Goal: Task Accomplishment & Management: Manage account settings

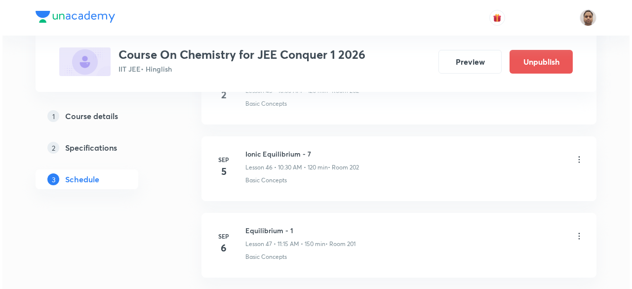
scroll to position [4031, 0]
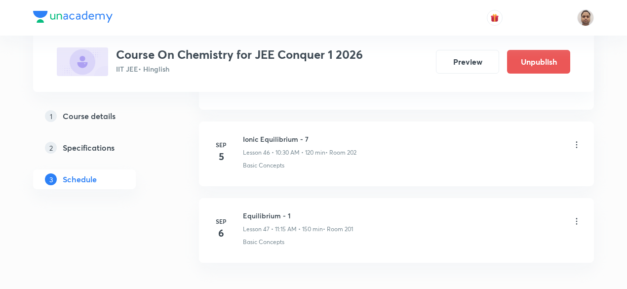
click at [578, 216] on icon at bounding box center [577, 221] width 10 height 10
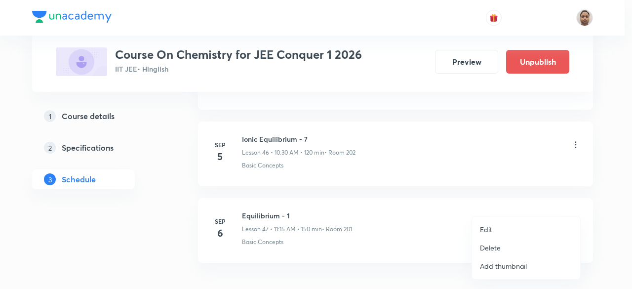
click at [501, 228] on li "Edit" at bounding box center [526, 229] width 108 height 18
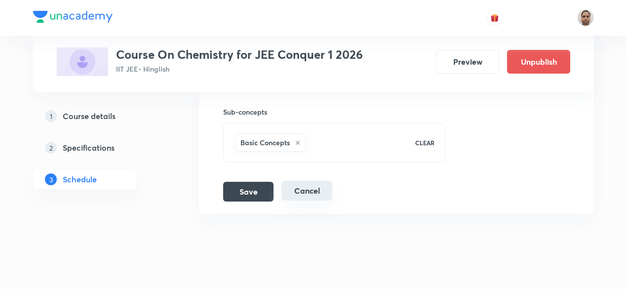
click at [314, 181] on button "Cancel" at bounding box center [306, 191] width 51 height 20
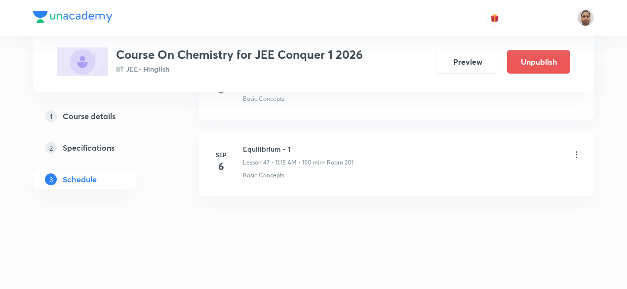
scroll to position [3629, 0]
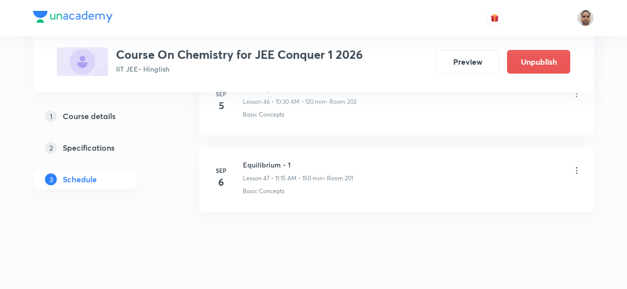
click at [579, 165] on icon at bounding box center [577, 170] width 10 height 10
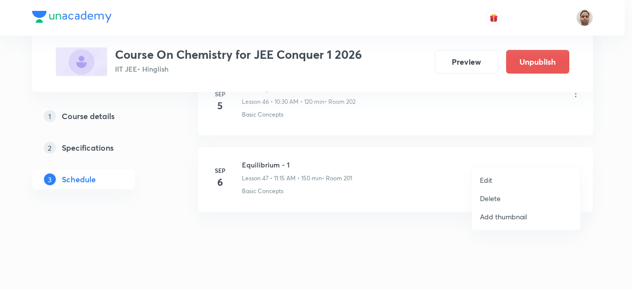
click at [496, 197] on p "Delete" at bounding box center [490, 198] width 21 height 10
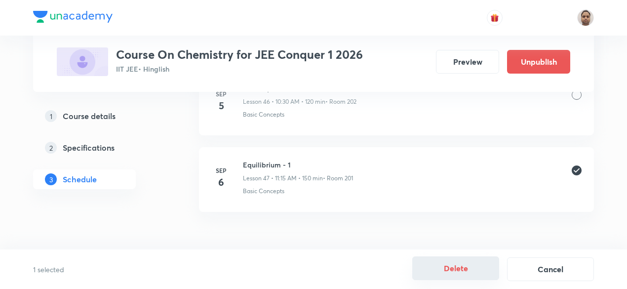
click at [450, 267] on button "Delete" at bounding box center [455, 268] width 87 height 24
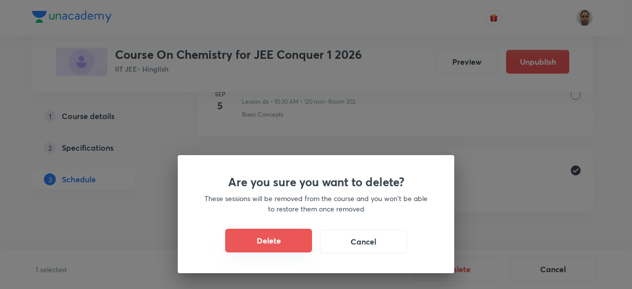
click at [294, 242] on button "Delete" at bounding box center [268, 241] width 87 height 24
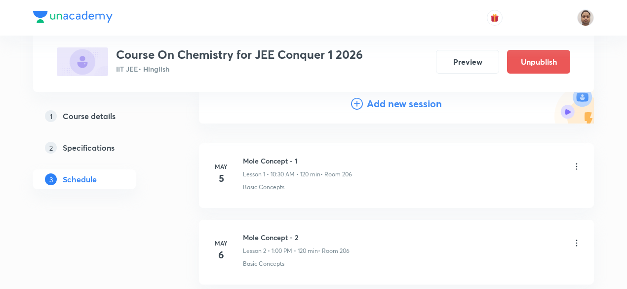
scroll to position [99, 0]
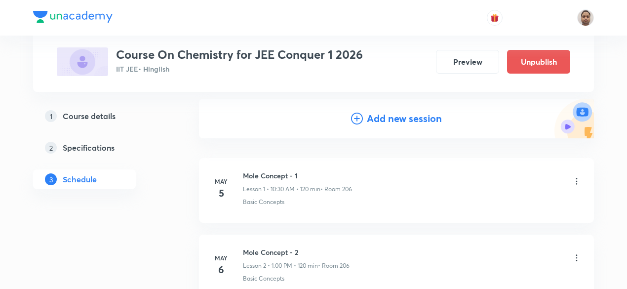
click at [394, 118] on h4 "Add new session" at bounding box center [404, 118] width 75 height 15
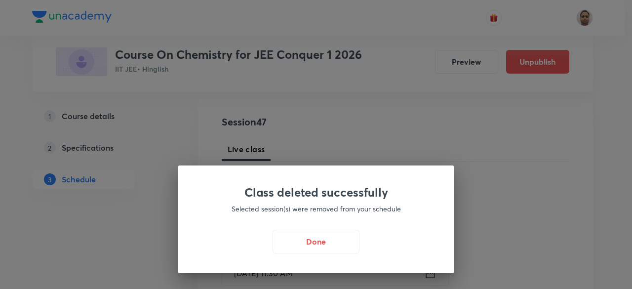
drag, startPoint x: 326, startPoint y: 245, endPoint x: 292, endPoint y: 195, distance: 60.8
click at [326, 245] on button "Done" at bounding box center [315, 242] width 87 height 24
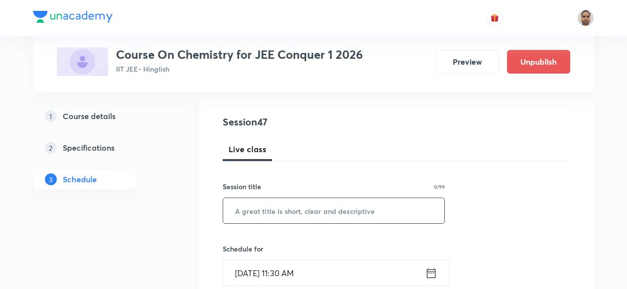
click at [283, 207] on input "text" at bounding box center [333, 210] width 221 height 25
click at [283, 211] on input "General Oreganic Chemistry - 1" at bounding box center [333, 210] width 221 height 25
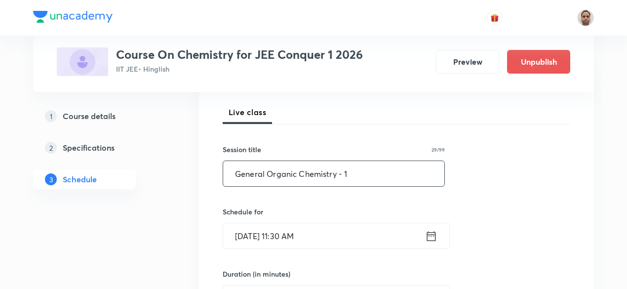
scroll to position [148, 0]
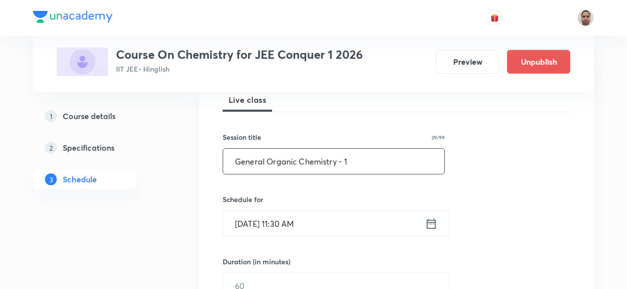
type input "General Organic Chemistry - 1"
click at [279, 226] on input "Sep 6, 2025, 11:30 AM" at bounding box center [324, 223] width 202 height 25
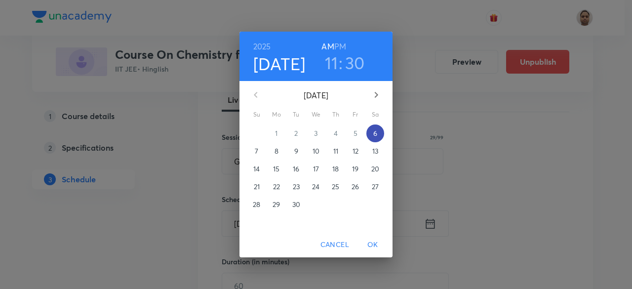
click at [373, 130] on p "6" at bounding box center [375, 133] width 4 height 10
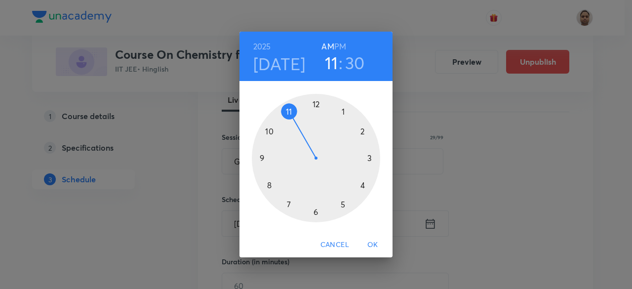
click at [286, 113] on div at bounding box center [316, 158] width 128 height 128
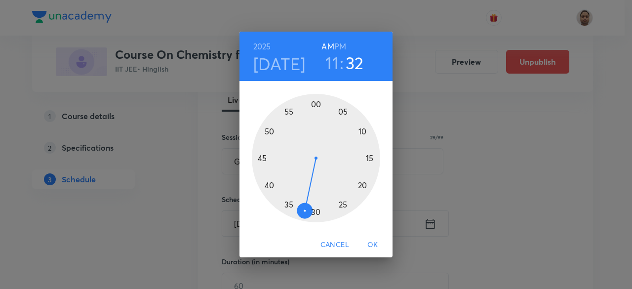
drag, startPoint x: 314, startPoint y: 213, endPoint x: 302, endPoint y: 212, distance: 11.9
click at [302, 212] on div at bounding box center [316, 158] width 128 height 128
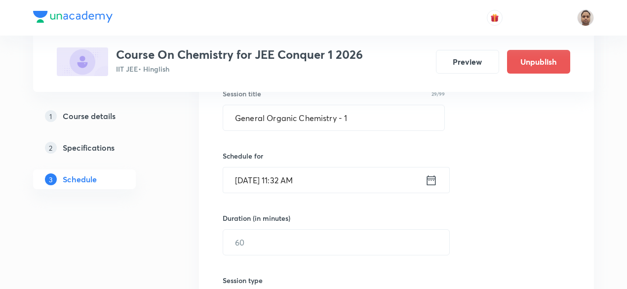
scroll to position [247, 0]
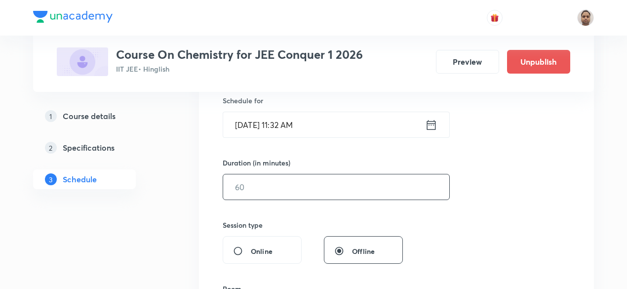
click at [291, 183] on input "text" at bounding box center [336, 186] width 226 height 25
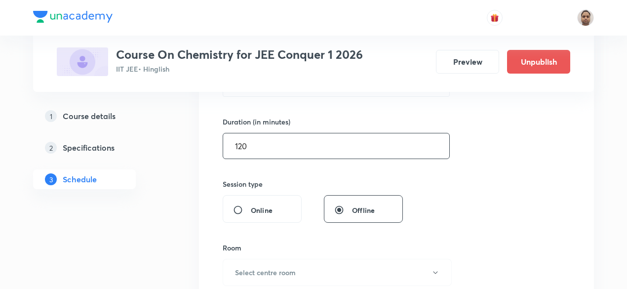
scroll to position [345, 0]
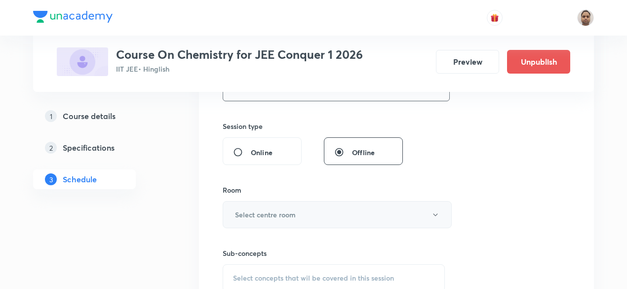
type input "120"
click at [271, 209] on h6 "Select centre room" at bounding box center [265, 214] width 61 height 10
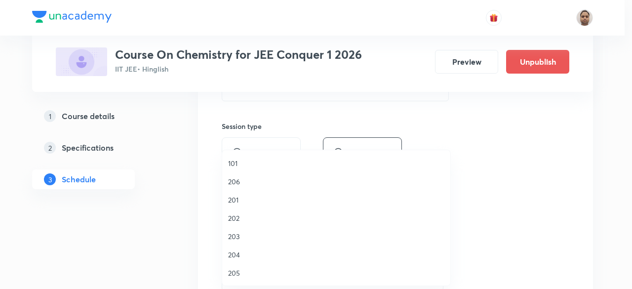
click at [239, 197] on span "201" at bounding box center [336, 199] width 216 height 10
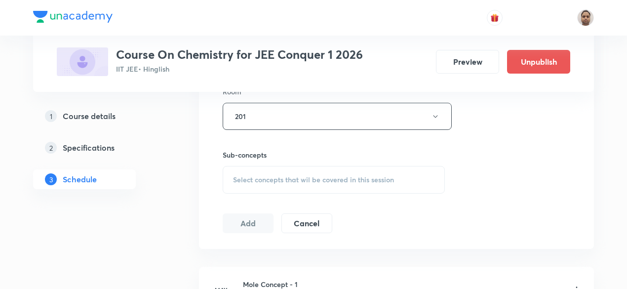
scroll to position [444, 0]
click at [255, 160] on div "Sub-concepts Select concepts that wil be covered in this session" at bounding box center [334, 171] width 222 height 44
click at [258, 171] on div "Select concepts that wil be covered in this session" at bounding box center [334, 179] width 222 height 28
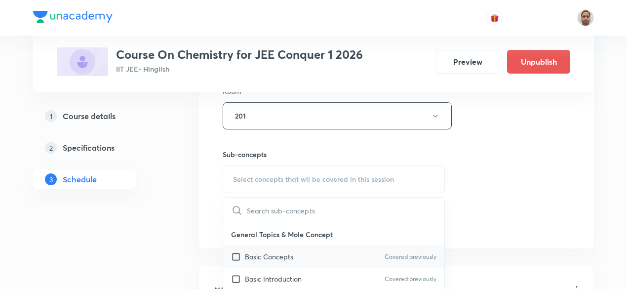
click at [247, 253] on p "Basic Concepts" at bounding box center [269, 256] width 48 height 10
checkbox input "true"
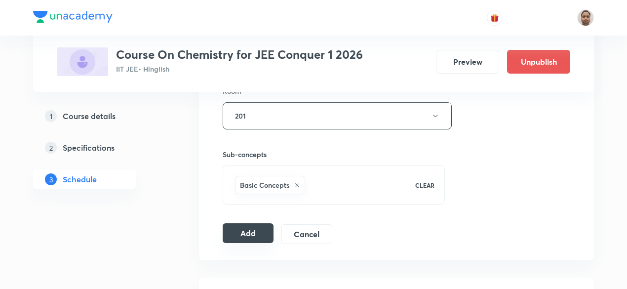
click at [250, 232] on button "Add" at bounding box center [248, 233] width 51 height 20
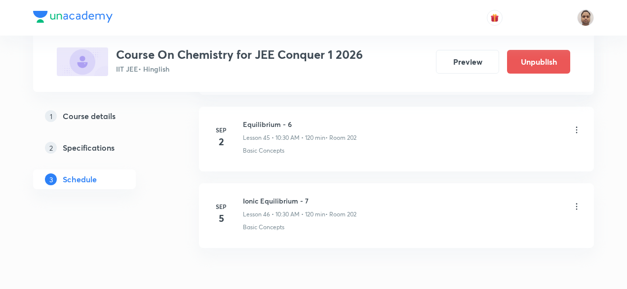
scroll to position [3996, 0]
